Goal: Navigation & Orientation: Find specific page/section

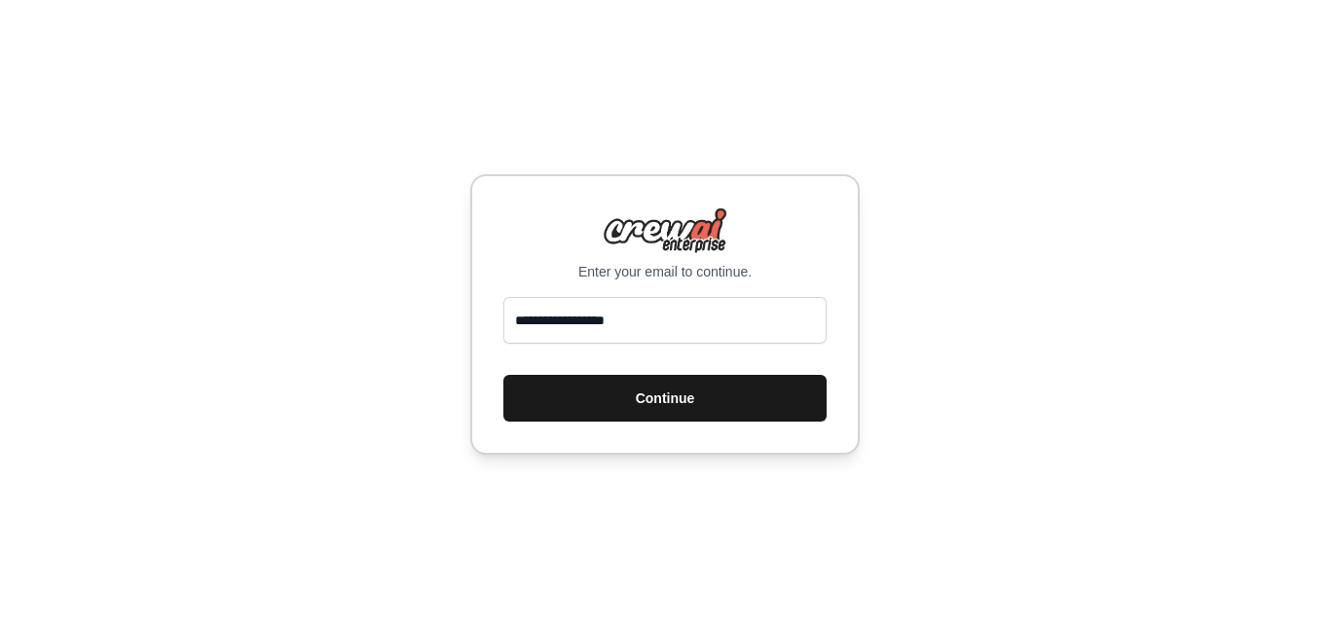
click at [699, 404] on button "Continue" at bounding box center [664, 398] width 323 height 47
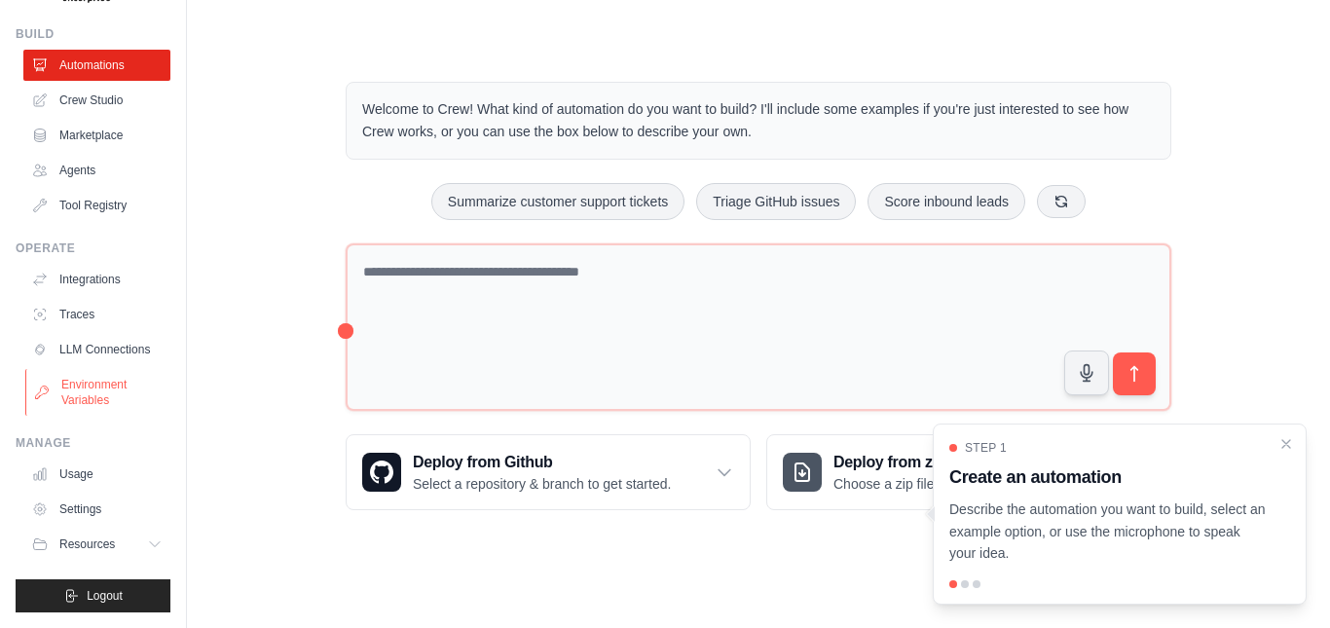
click at [98, 395] on link "Environment Variables" at bounding box center [98, 392] width 147 height 47
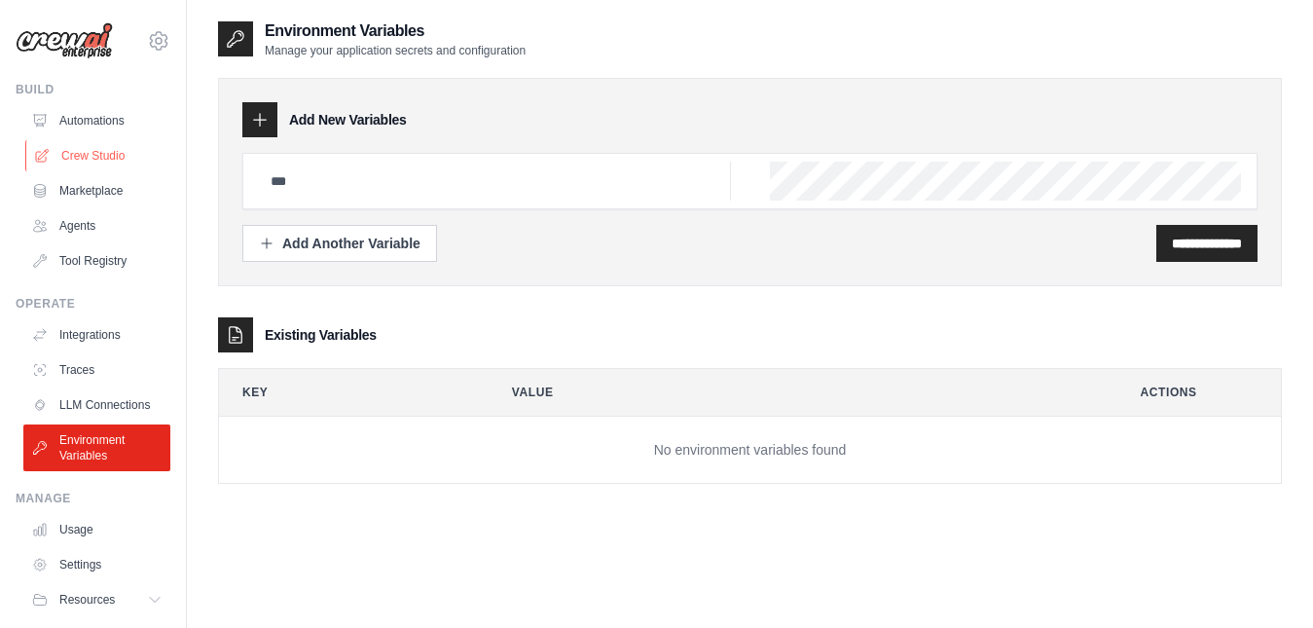
click at [103, 158] on link "Crew Studio" at bounding box center [98, 155] width 147 height 31
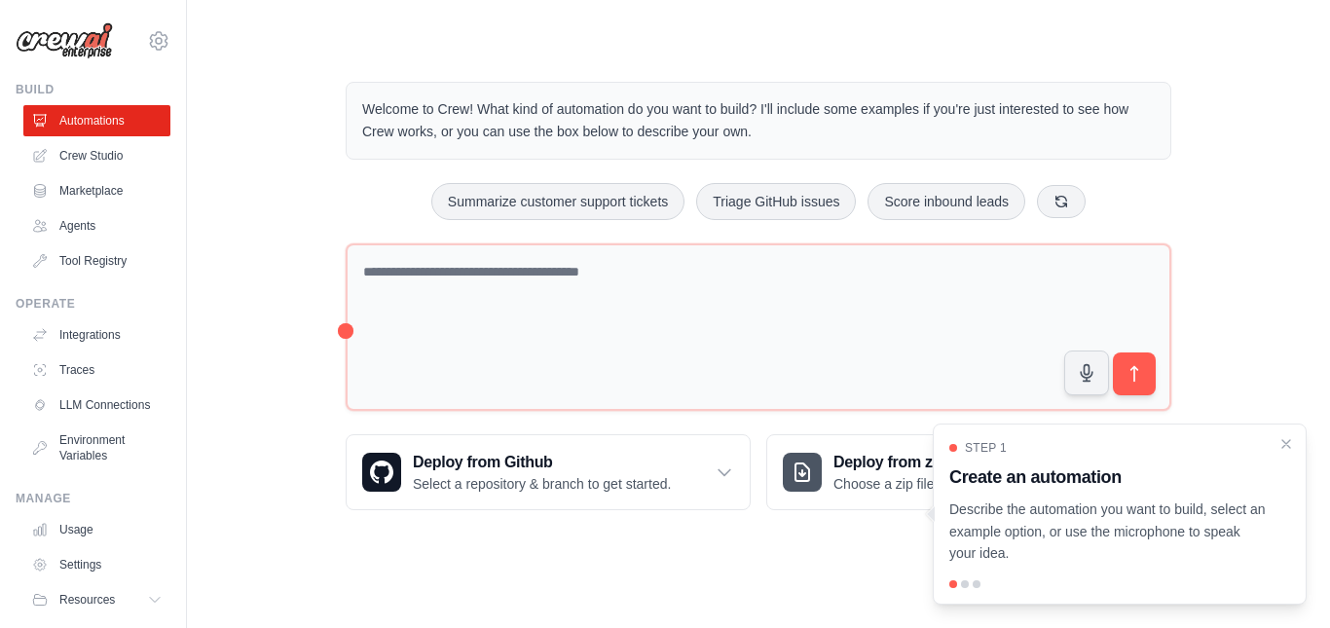
click at [1152, 514] on p "Describe the automation you want to build, select an example option, or use the…" at bounding box center [1107, 531] width 317 height 66
click at [962, 581] on div at bounding box center [965, 584] width 8 height 8
click at [77, 147] on link "Crew Studio" at bounding box center [98, 155] width 147 height 31
click at [84, 206] on ul "Automations Crew Studio Marketplace Agents Tool Registry" at bounding box center [96, 190] width 147 height 171
click at [86, 223] on link "Agents" at bounding box center [98, 225] width 147 height 31
